Goal: Check status: Check status

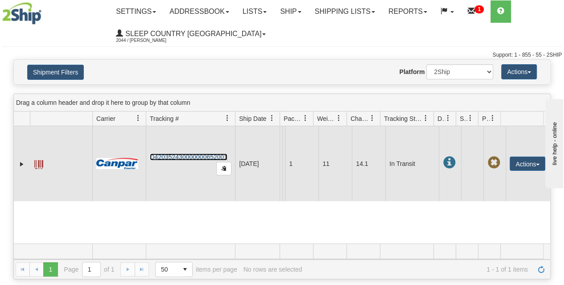
click at [207, 160] on link "D420352430000000652001" at bounding box center [189, 156] width 78 height 7
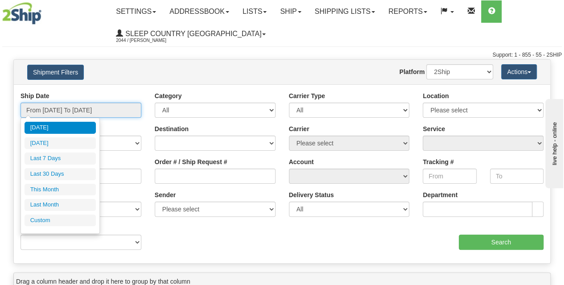
click at [83, 113] on input "From [DATE] To [DATE]" at bounding box center [81, 110] width 121 height 15
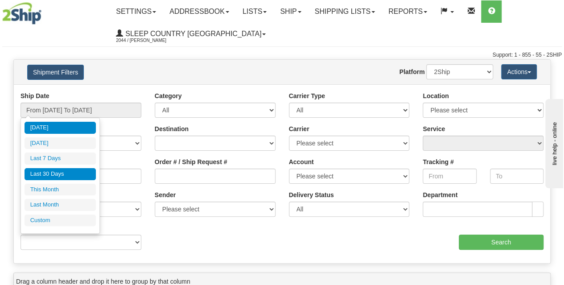
click at [74, 175] on li "Last 30 Days" at bounding box center [60, 174] width 71 height 12
type input "From [DATE] To [DATE]"
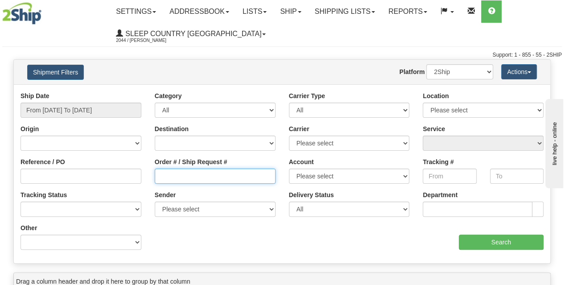
click at [188, 172] on input "Order # / Ship Request #" at bounding box center [215, 176] width 121 height 15
paste input "9000I022239"
type input "9000I022239"
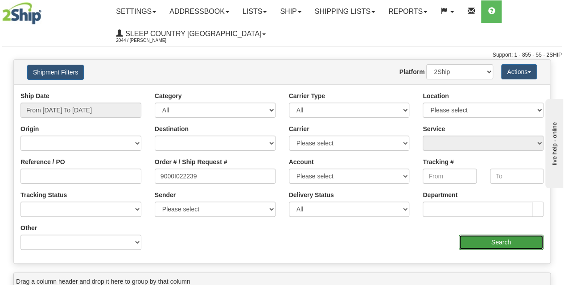
click at [477, 243] on input "Search" at bounding box center [501, 241] width 85 height 15
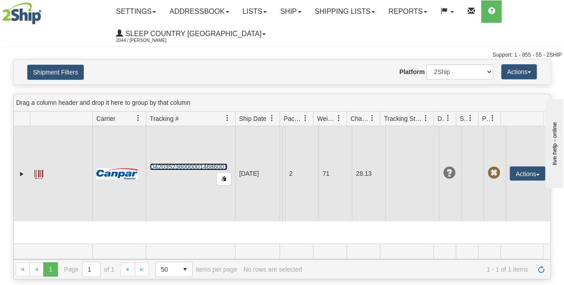
click at [180, 165] on link "D420352380000014686001" at bounding box center [189, 166] width 78 height 7
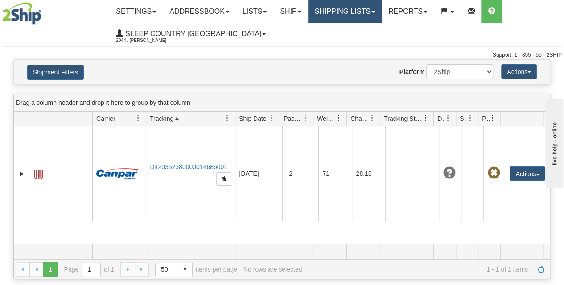
click at [333, 15] on link "Shipping lists" at bounding box center [345, 11] width 74 height 22
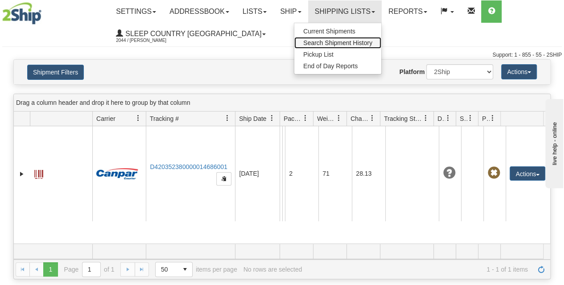
click at [314, 48] on link "Search Shipment History" at bounding box center [337, 43] width 87 height 12
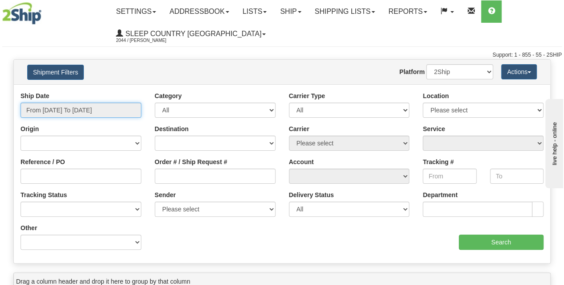
click at [79, 108] on input "From [DATE] To [DATE]" at bounding box center [81, 110] width 121 height 15
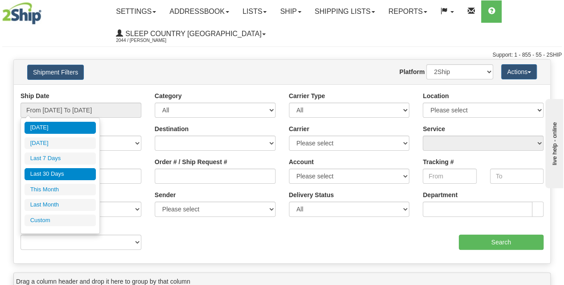
click at [51, 173] on li "Last 30 Days" at bounding box center [60, 174] width 71 height 12
type input "From [DATE] To [DATE]"
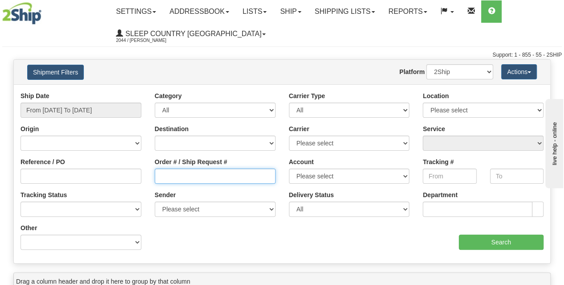
click at [189, 173] on input "Order # / Ship Request #" at bounding box center [215, 176] width 121 height 15
paste input "9002H998526"
type input "9002H998526"
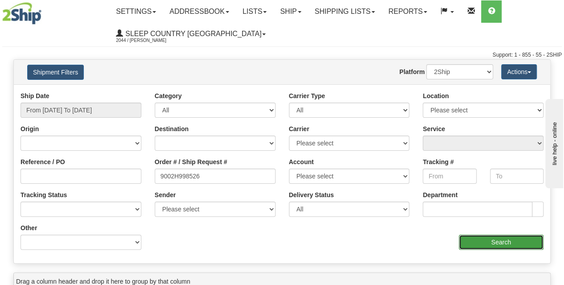
click at [499, 240] on input "Search" at bounding box center [501, 241] width 85 height 15
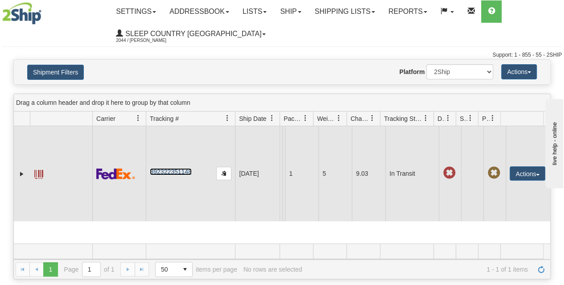
click at [161, 172] on link "392322351148" at bounding box center [170, 171] width 41 height 7
